Goal: Information Seeking & Learning: Learn about a topic

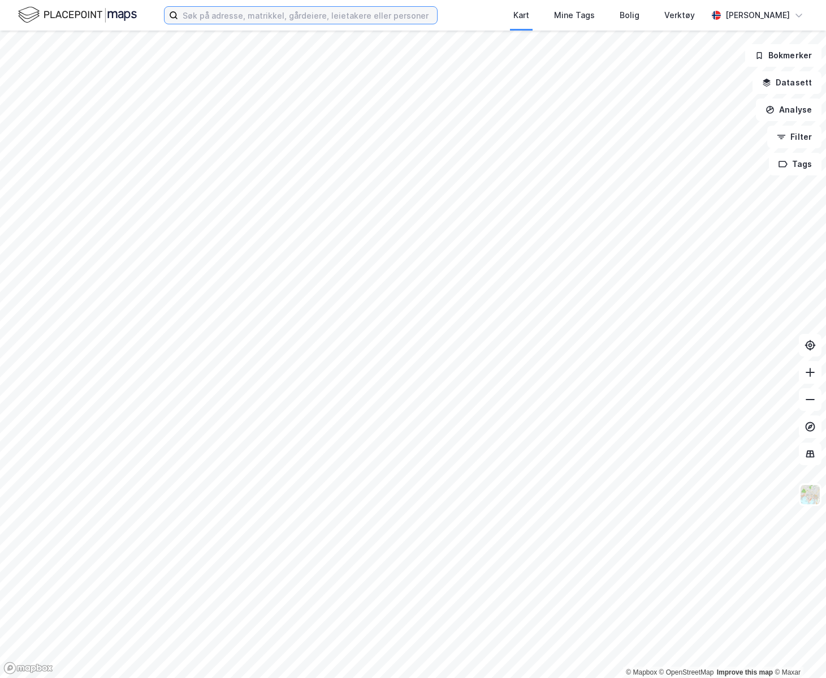
click at [257, 19] on input at bounding box center [307, 15] width 259 height 17
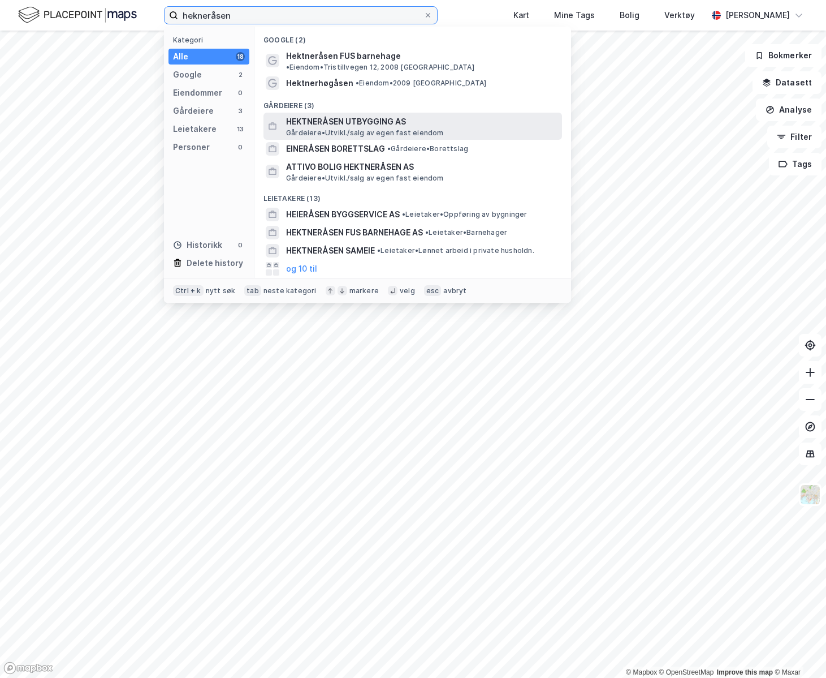
type input "hekneråsen"
click at [363, 115] on span "HEKTNERÅSEN UTBYGGING AS" at bounding box center [422, 122] width 272 height 14
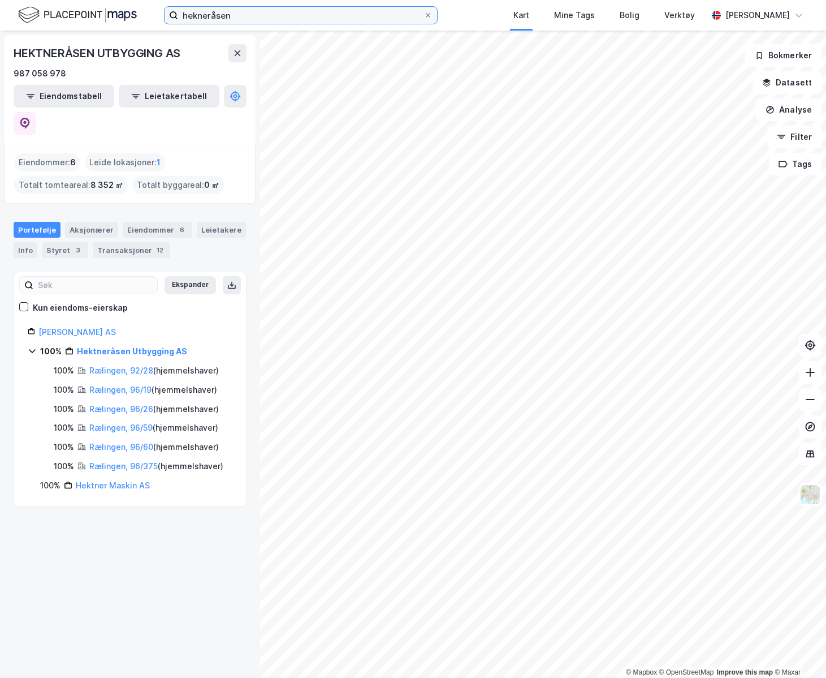
click at [264, 12] on input "hekneråsen" at bounding box center [301, 15] width 246 height 17
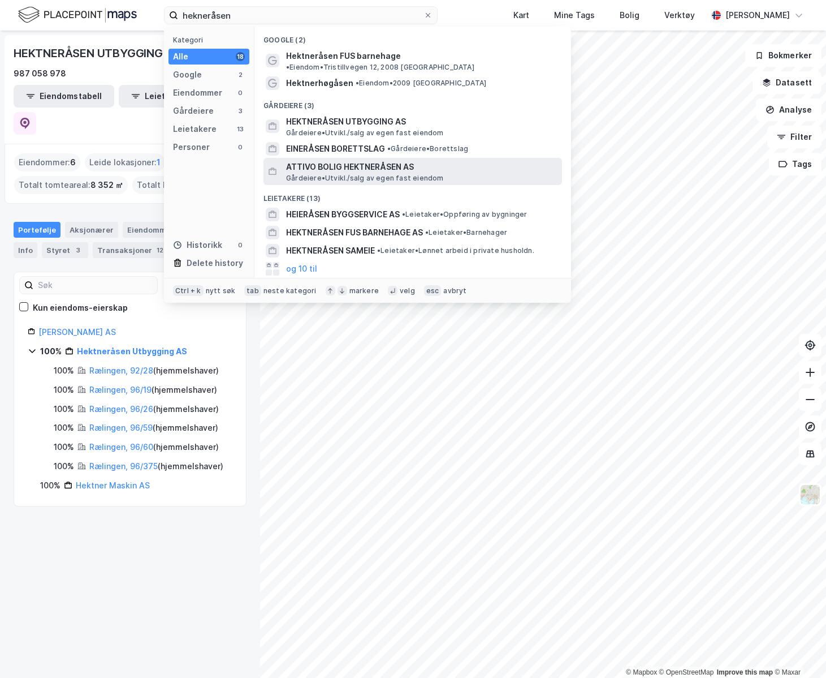
click at [357, 174] on span "[PERSON_NAME][GEOGRAPHIC_DATA]/salg av egen fast eiendom" at bounding box center [365, 178] width 158 height 9
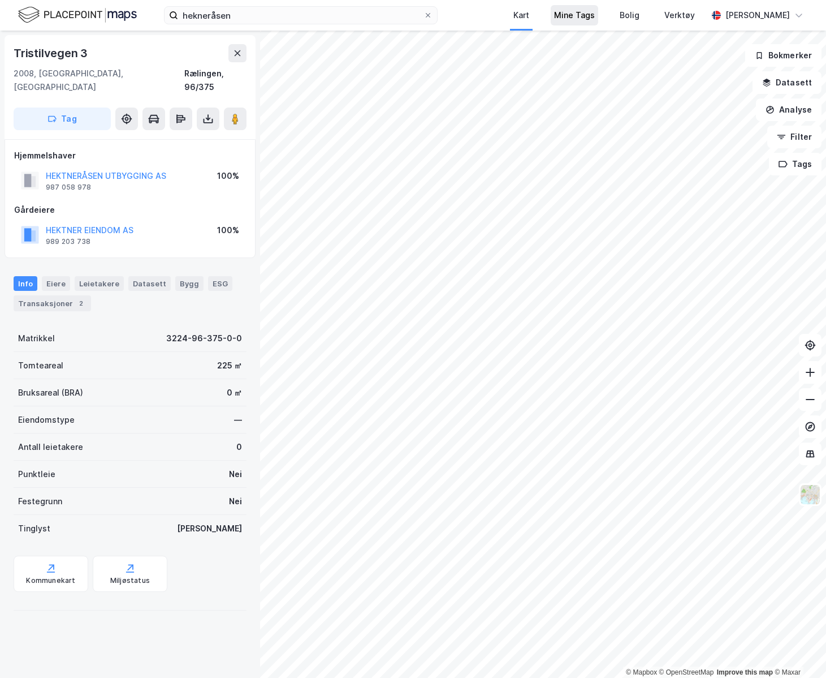
click at [571, 6] on div "Mine Tags" at bounding box center [575, 15] width 48 height 20
